Goal: Transaction & Acquisition: Purchase product/service

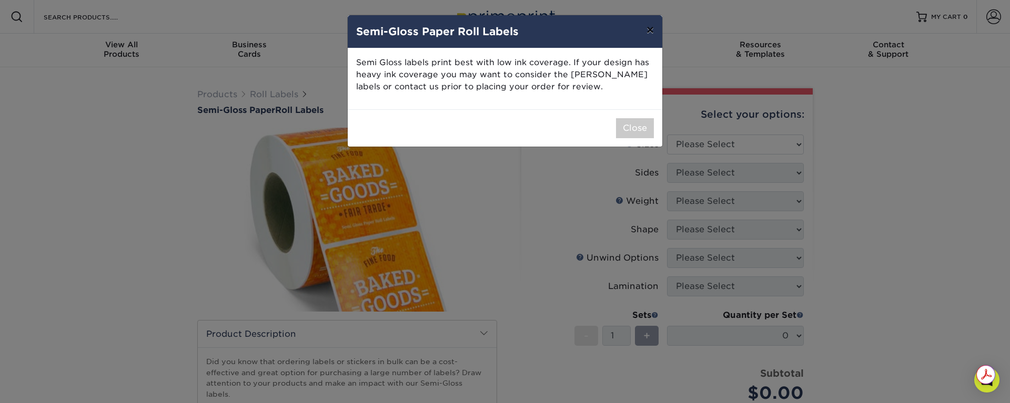
click at [649, 31] on button "×" at bounding box center [650, 29] width 24 height 29
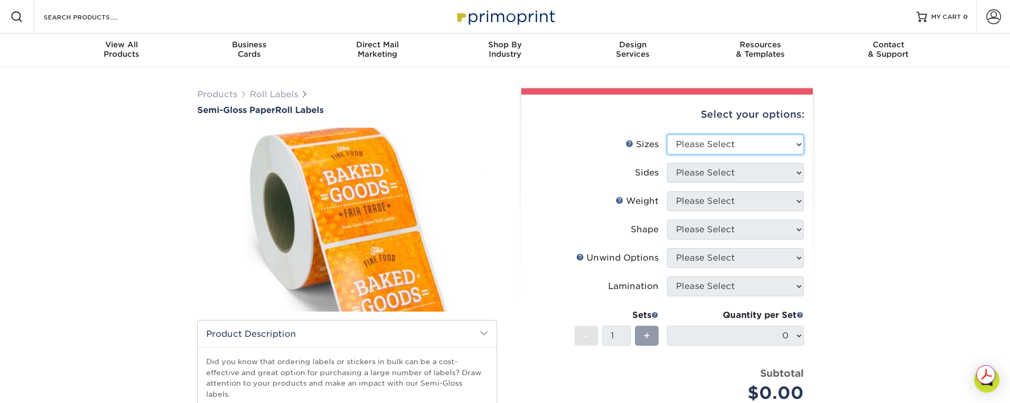
click at [726, 143] on select "Please Select 1" x 1" 1" x 2" 1" x 2.5" 1" x 3" 1.5" x 1.5" 1.5" x 2.5" 1.5" x …" at bounding box center [735, 145] width 137 height 20
select select "2.00x5.00"
click at [667, 135] on select "Please Select 1" x 1" 1" x 2" 1" x 2.5" 1" x 3" 1.5" x 1.5" 1.5" x 2.5" 1.5" x …" at bounding box center [735, 145] width 137 height 20
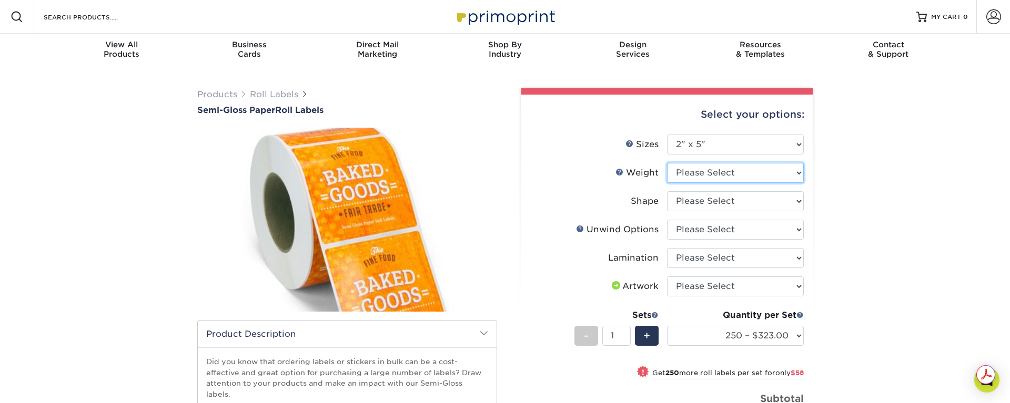
click at [744, 168] on select "Please Select SG" at bounding box center [735, 173] width 137 height 20
select select "SG"
click at [667, 163] on select "Please Select SG" at bounding box center [735, 173] width 137 height 20
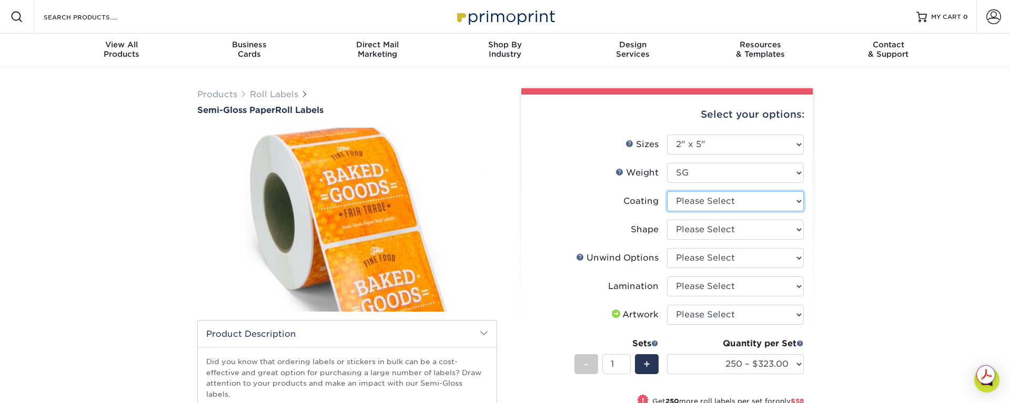
click at [750, 201] on select at bounding box center [735, 201] width 137 height 20
click at [756, 206] on select at bounding box center [735, 201] width 137 height 20
select select "3e7618de-abca-4bda-9f97-8b9129e913d8"
click at [667, 191] on select at bounding box center [735, 201] width 137 height 20
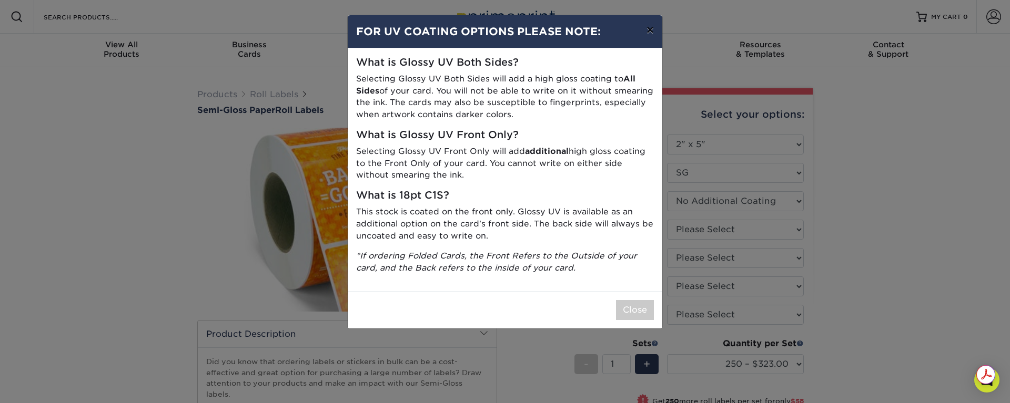
click at [649, 29] on button "×" at bounding box center [650, 29] width 24 height 29
